Goal: Transaction & Acquisition: Purchase product/service

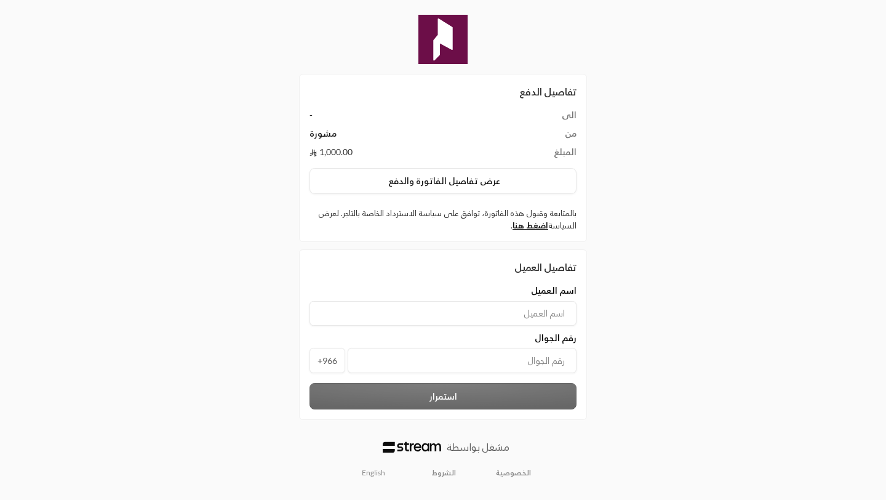
click at [388, 305] on input at bounding box center [442, 313] width 267 height 25
type input "R"
type input "Razan Sabri"
click at [488, 366] on input "tel" at bounding box center [462, 360] width 229 height 25
type input "6"
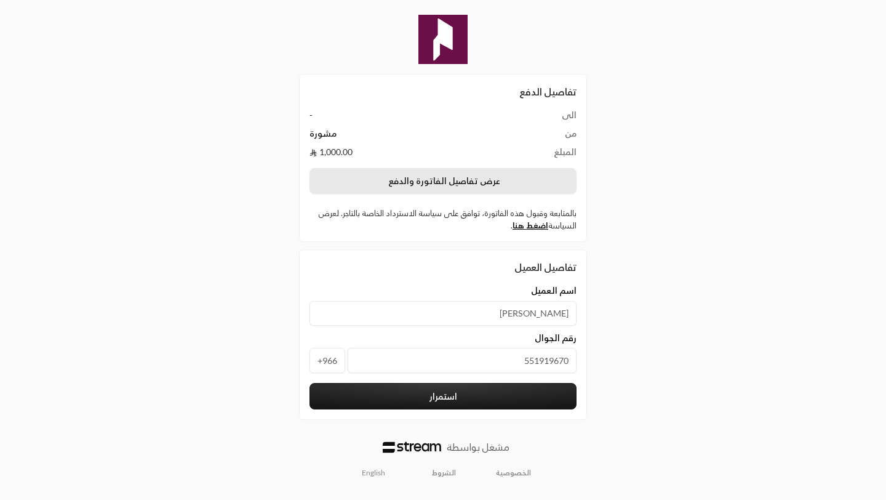
type input "551919670"
click at [494, 180] on button "عرض تفاصيل الفاتورة والدفع" at bounding box center [442, 181] width 267 height 26
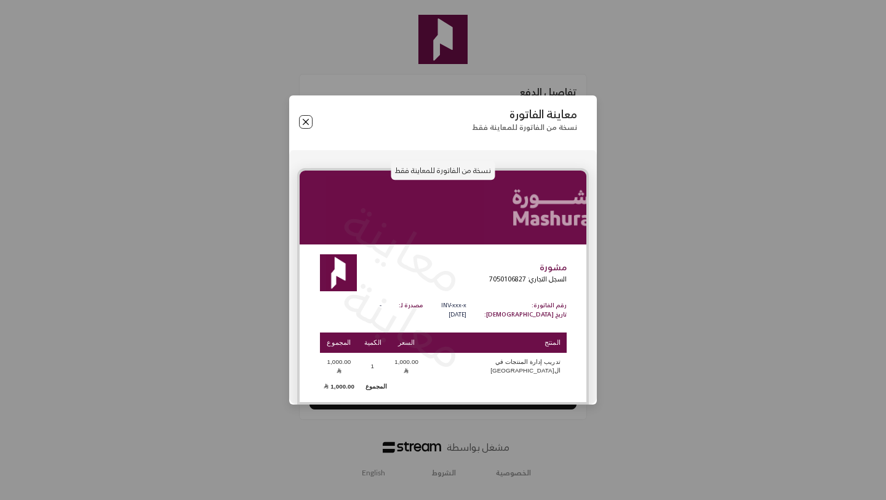
click at [304, 124] on button "Close" at bounding box center [306, 122] width 14 height 14
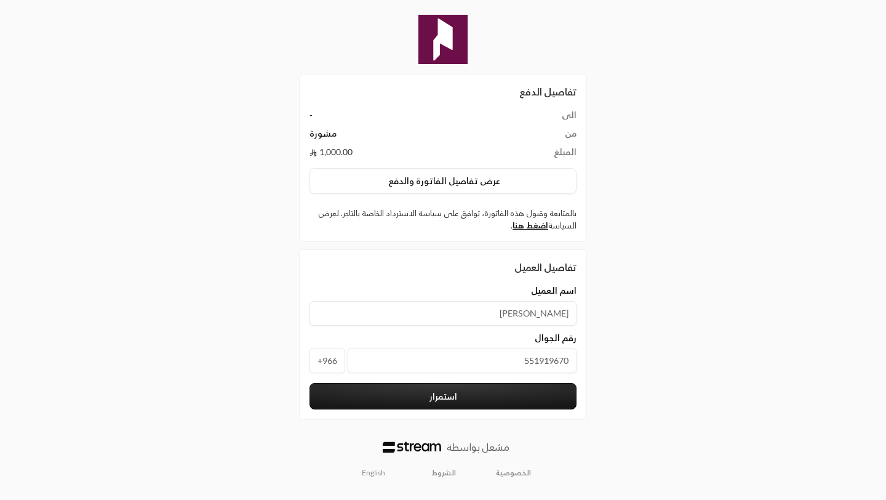
click at [455, 394] on button "استمرار" at bounding box center [442, 396] width 267 height 26
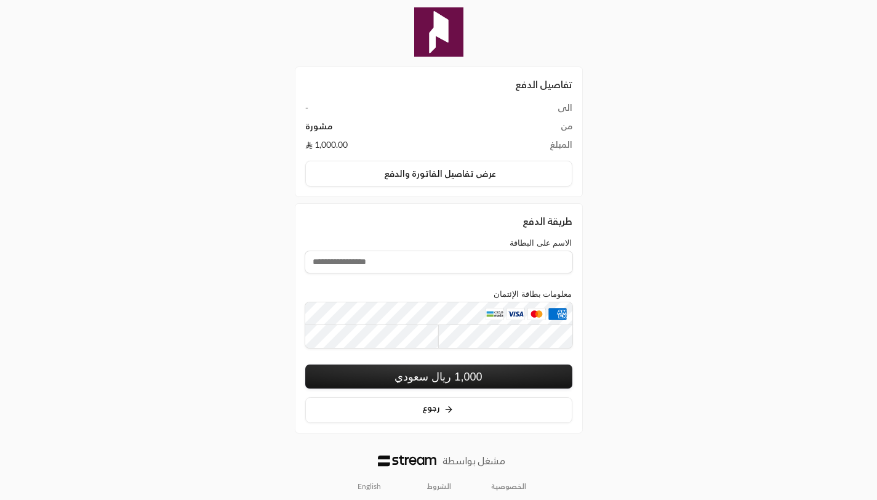
click at [420, 279] on div at bounding box center [438, 265] width 267 height 28
click at [560, 318] on span at bounding box center [555, 314] width 18 height 12
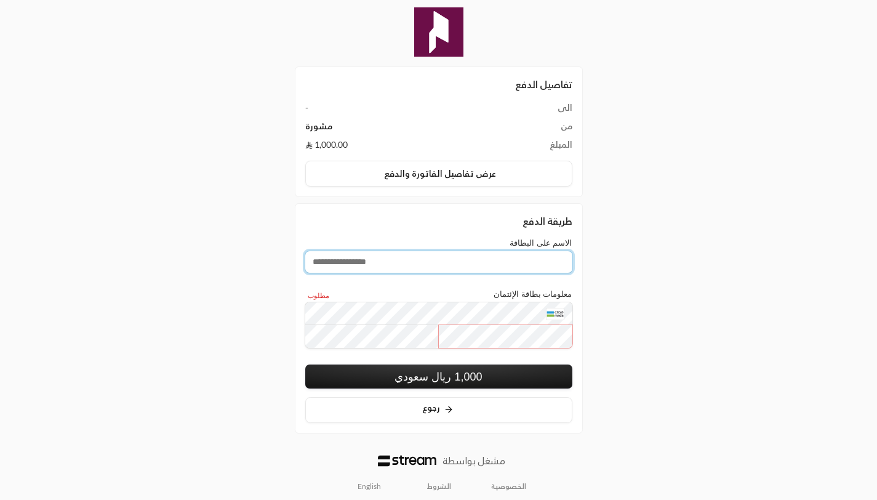
click at [411, 263] on input "الاسم على البطاقة" at bounding box center [438, 262] width 267 height 22
type input "**********"
click at [481, 381] on button "1,000 ريال سعودي" at bounding box center [438, 376] width 267 height 24
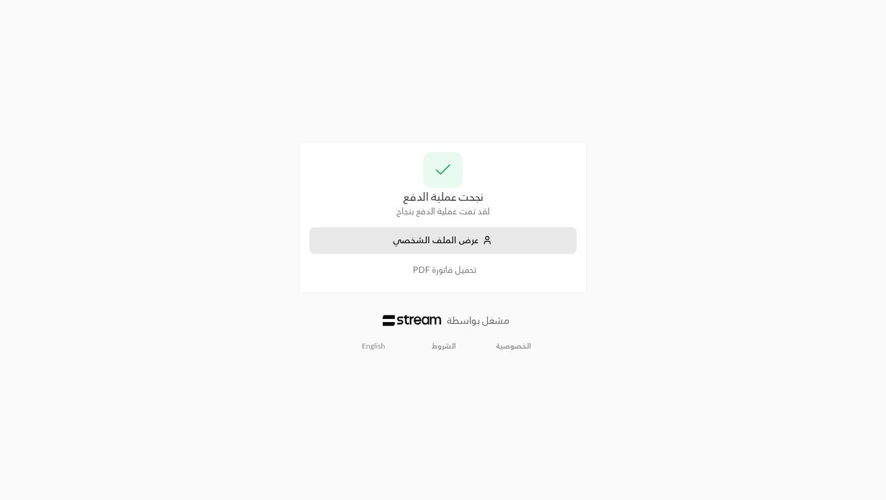
click at [445, 238] on button "عرض الملف الشخصي" at bounding box center [442, 240] width 267 height 26
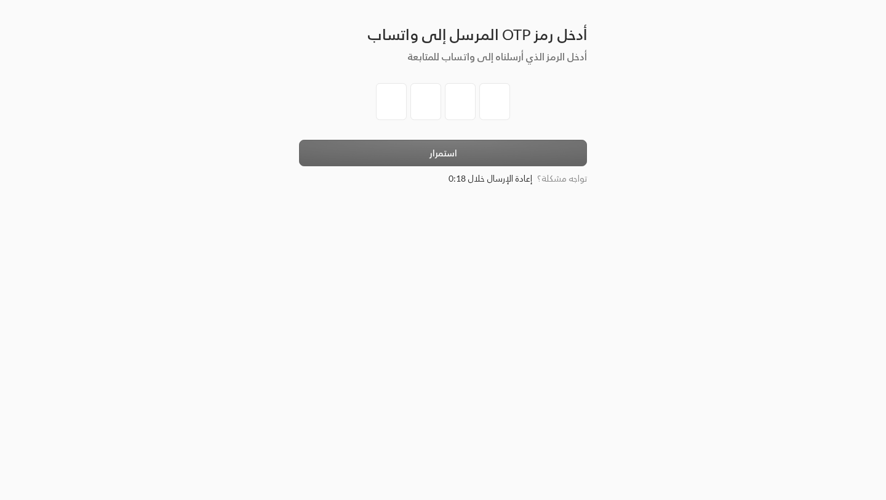
click at [393, 104] on input "tel" at bounding box center [391, 101] width 31 height 37
type input "1"
type input "6"
type input "1"
type input "4"
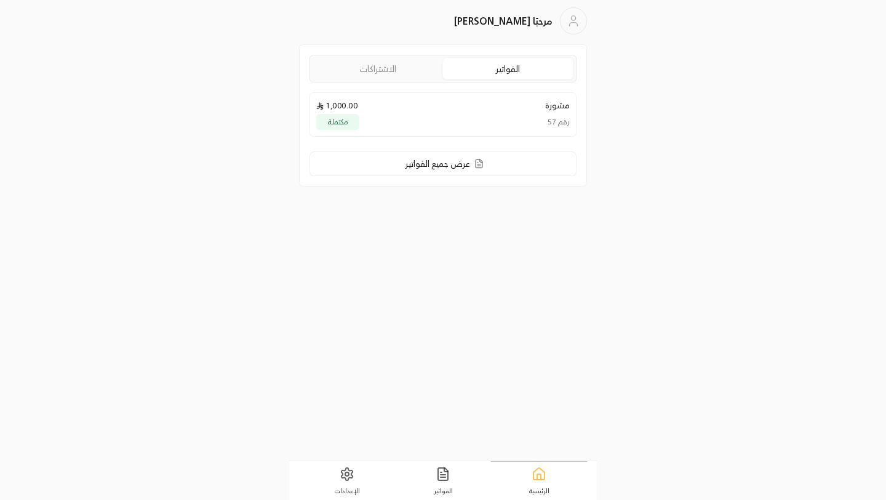
click at [388, 76] on link "الاشتراكات" at bounding box center [378, 68] width 130 height 20
click at [483, 78] on link "الفواتير" at bounding box center [509, 68] width 130 height 20
